Goal: Find specific page/section: Find specific page/section

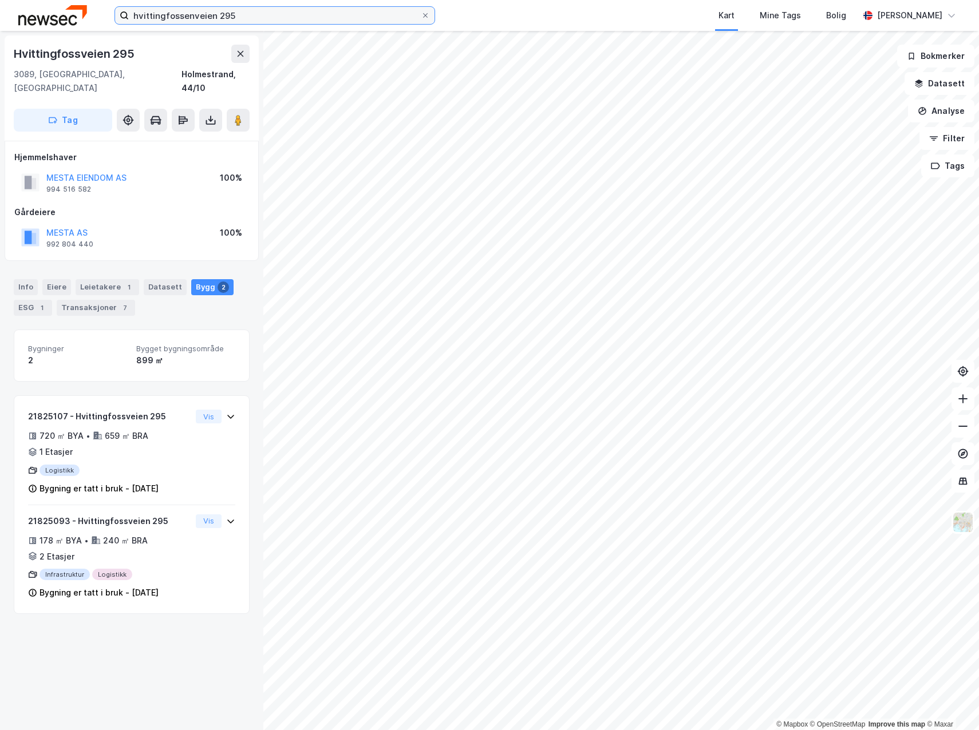
click at [245, 14] on input "hvittingfossenveien 295" at bounding box center [275, 15] width 292 height 17
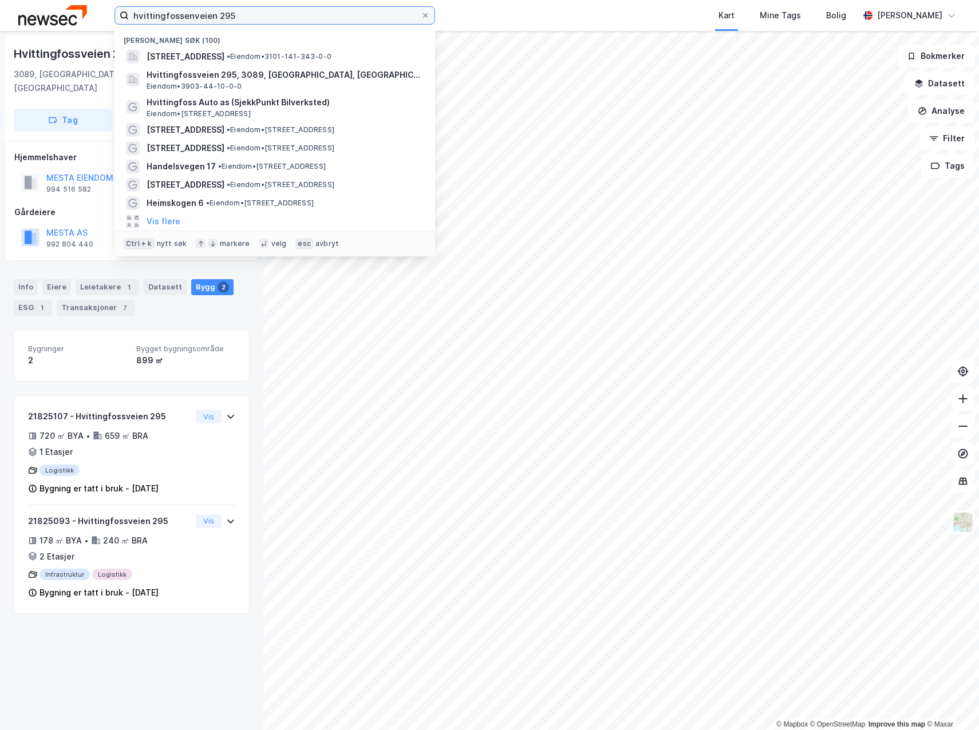
click at [246, 15] on input "hvittingfossenveien 295" at bounding box center [275, 15] width 292 height 17
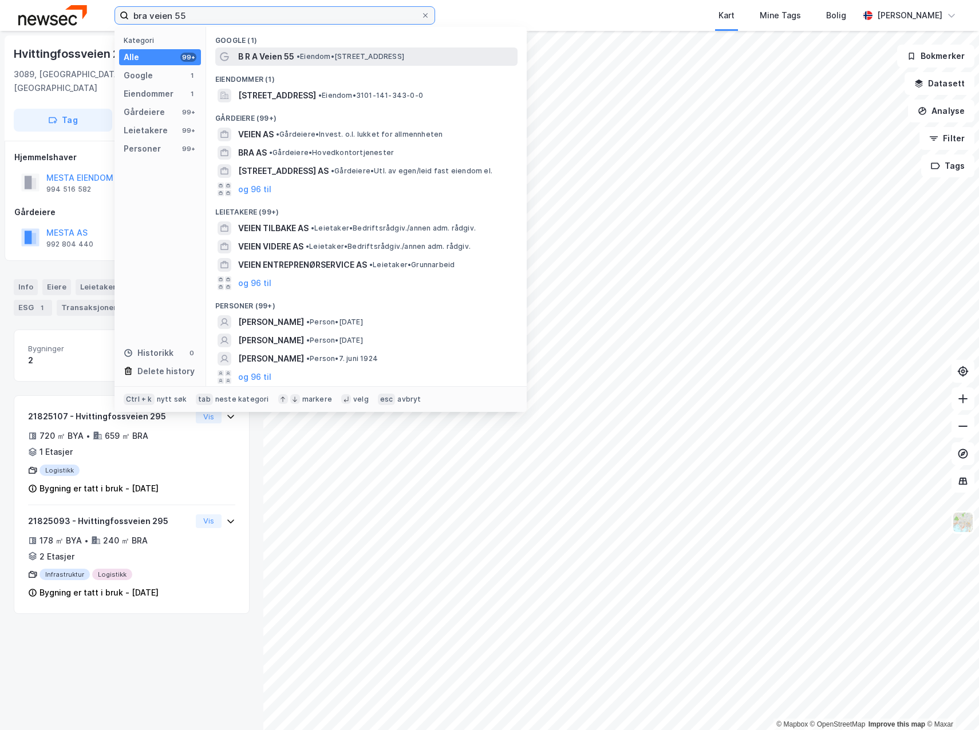
type input "bra veien 55"
click at [332, 59] on span "• Eiendom • [STREET_ADDRESS]" at bounding box center [350, 56] width 108 height 9
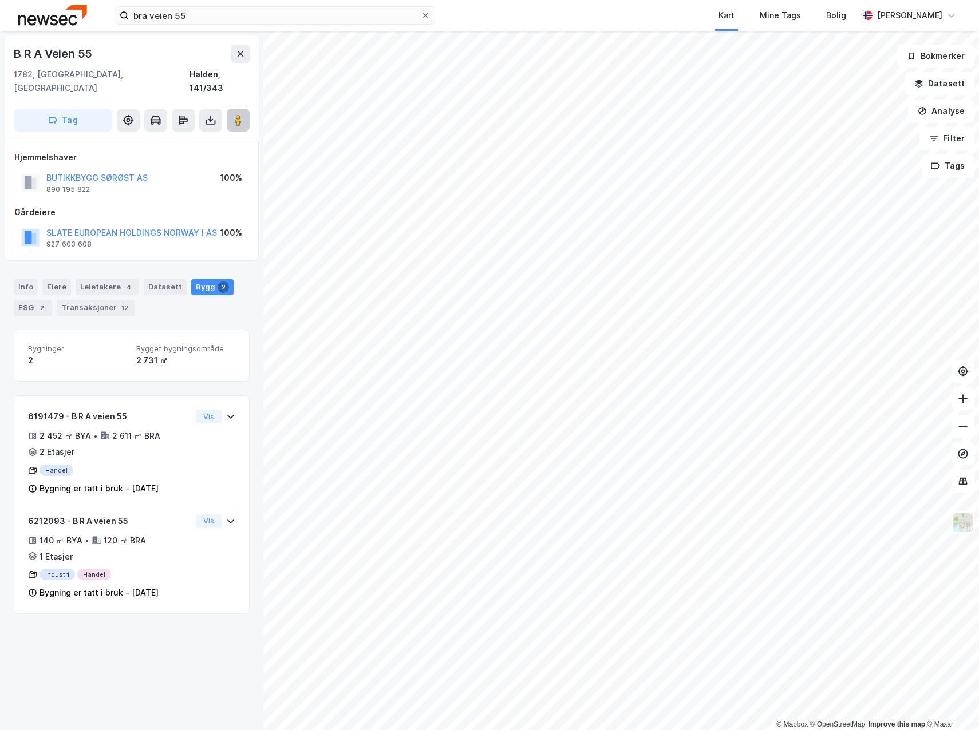
click at [235, 114] on image at bounding box center [238, 119] width 7 height 11
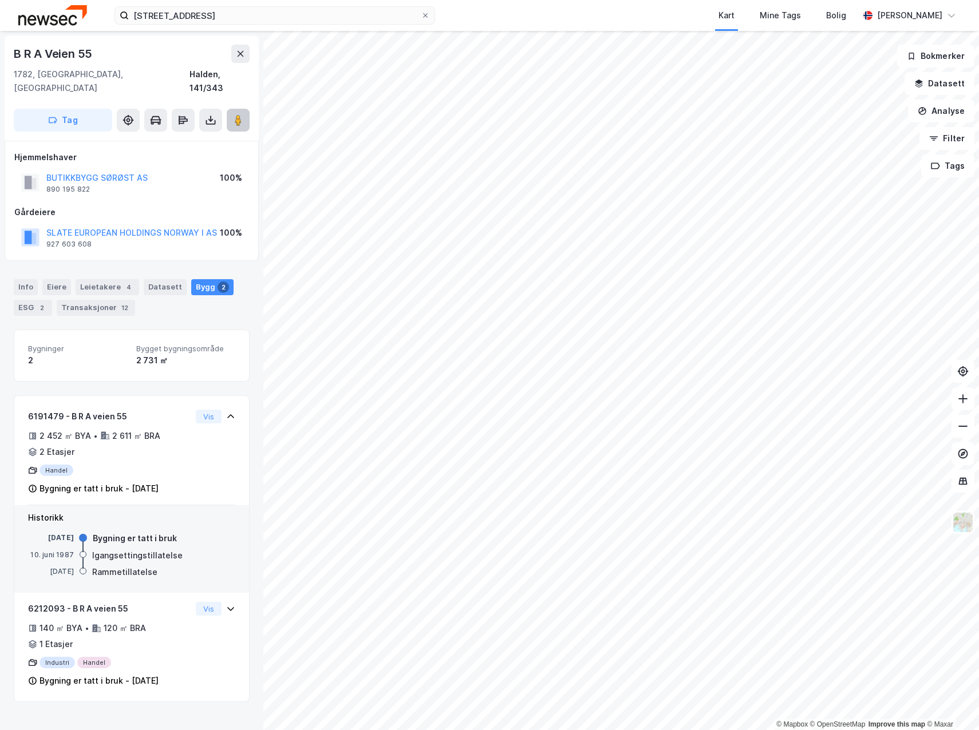
click at [240, 114] on image at bounding box center [238, 119] width 7 height 11
